Goal: Check status: Check status

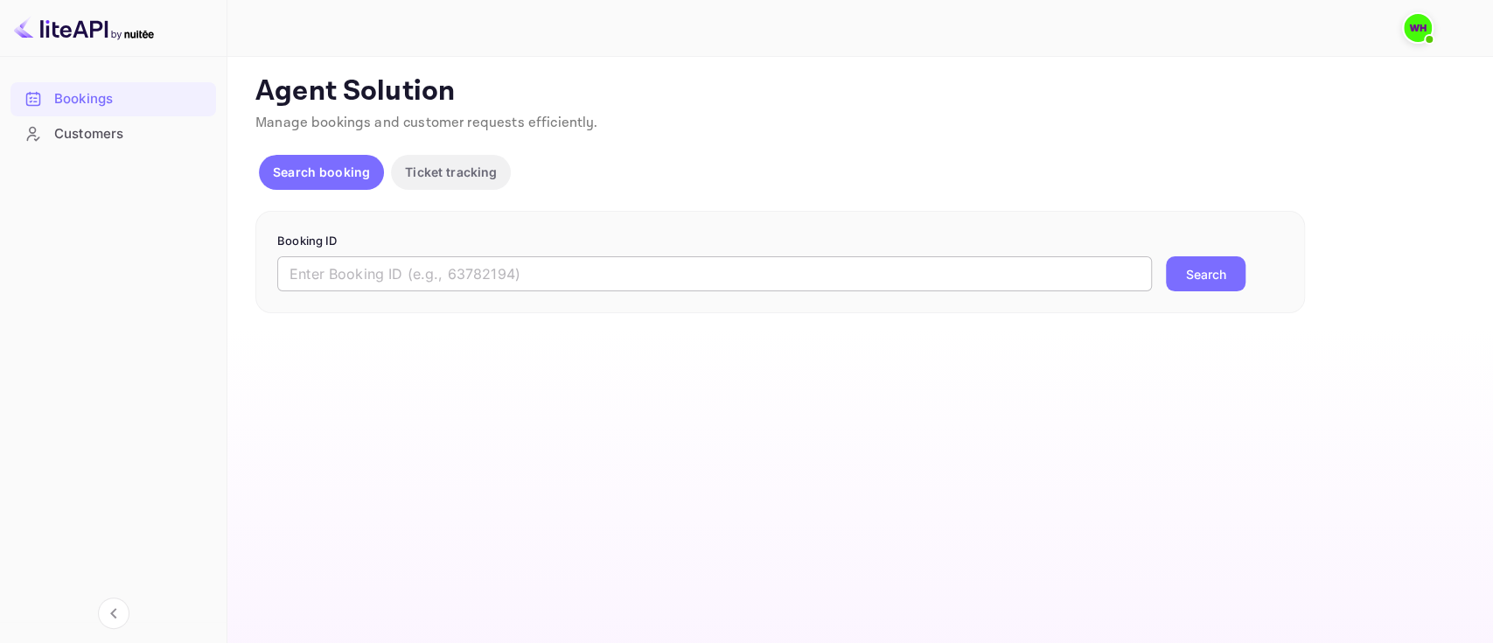
click at [335, 290] on input "text" at bounding box center [714, 273] width 875 height 35
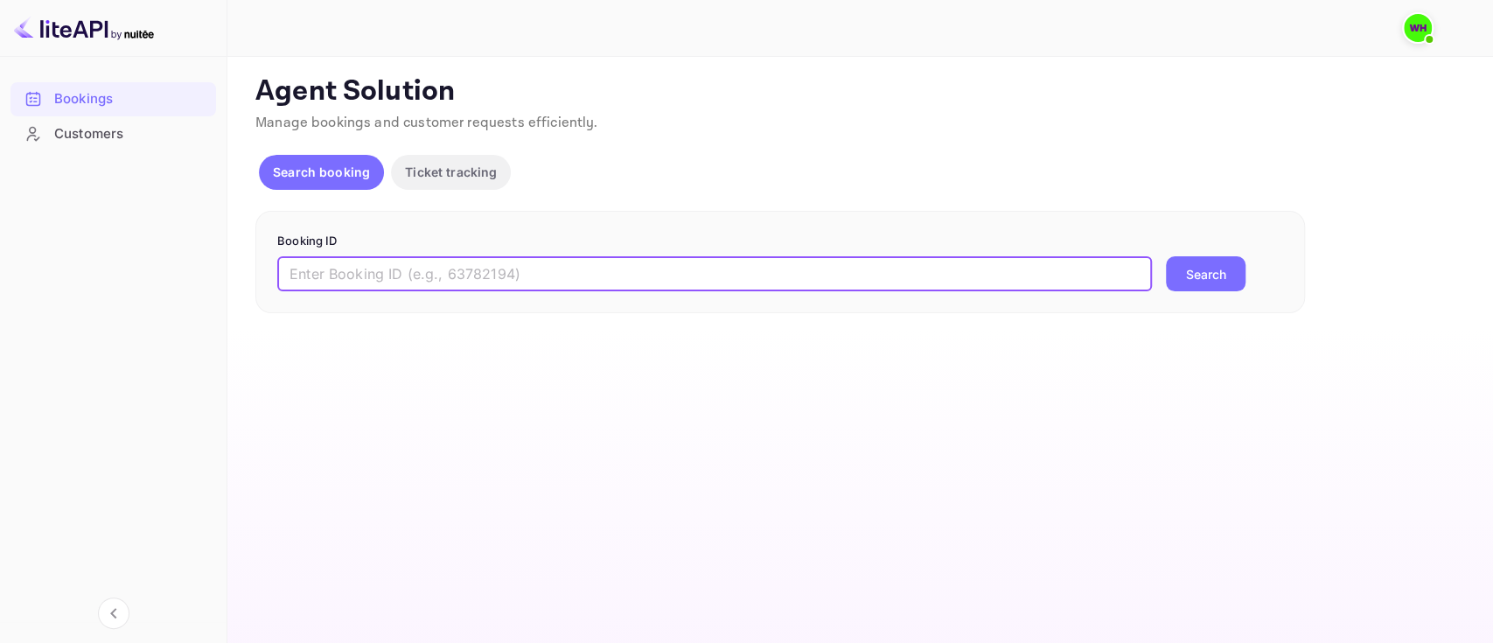
paste input "9707618"
type input "9707618"
click at [1166, 256] on button "Search" at bounding box center [1206, 273] width 80 height 35
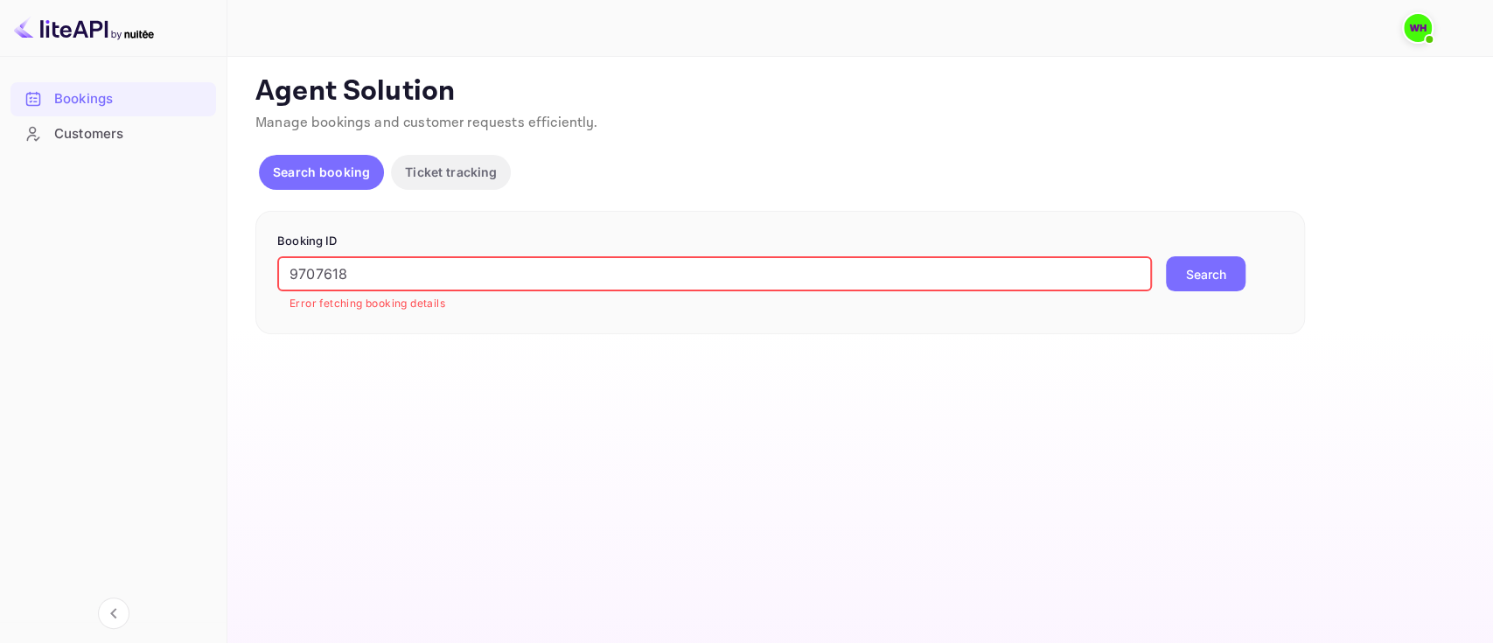
click at [324, 381] on main "Unsaved Changes Ticket Affiliate URL https://www.nuitee.com/ Business partner n…" at bounding box center [860, 350] width 1266 height 586
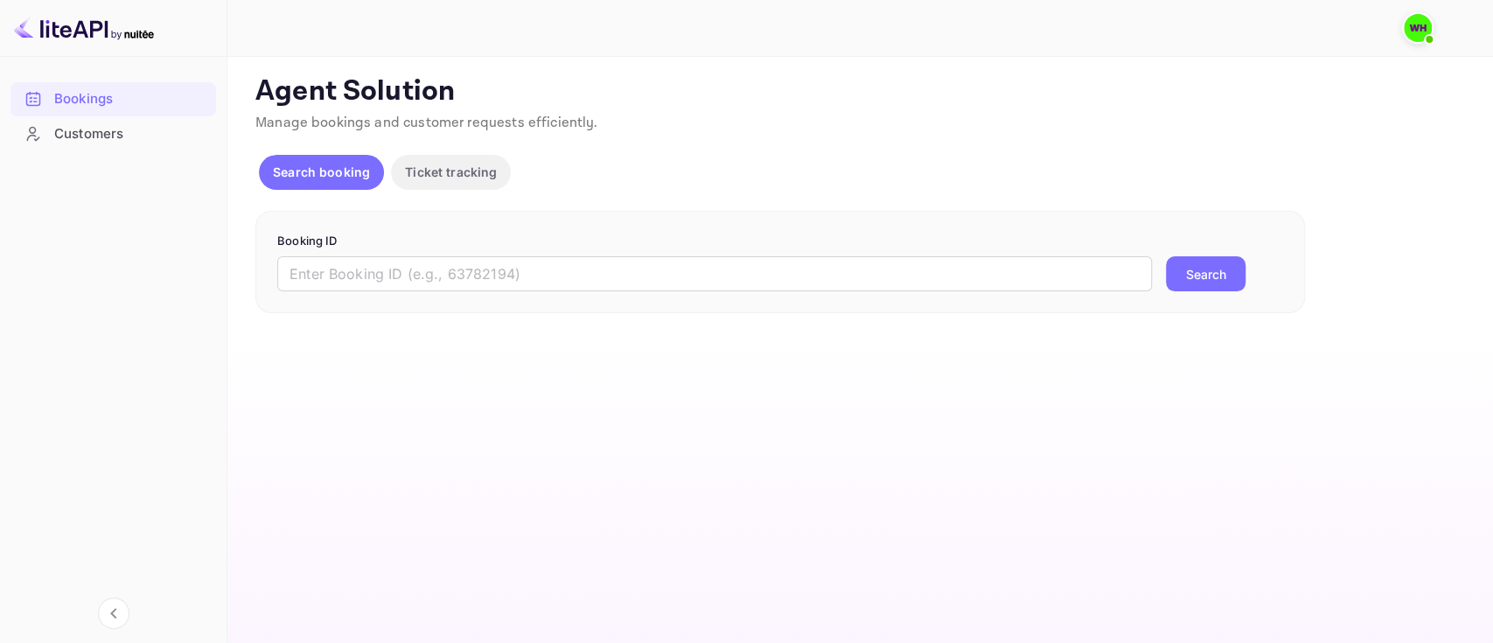
click at [468, 252] on form "Booking ID ​ Search" at bounding box center [780, 262] width 1006 height 59
click at [428, 269] on input "text" at bounding box center [714, 273] width 875 height 35
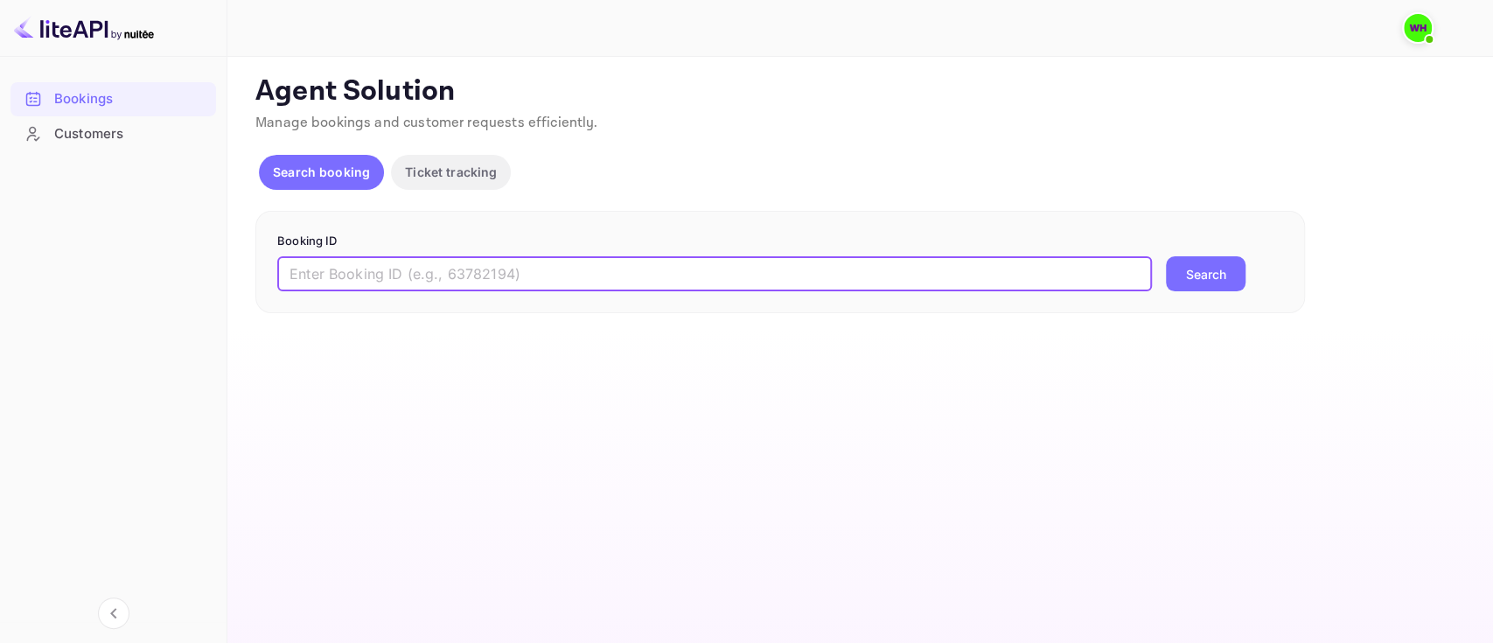
paste input "9707618"
type input "9707618"
click at [1166, 256] on button "Search" at bounding box center [1206, 273] width 80 height 35
